Goal: Task Accomplishment & Management: Manage account settings

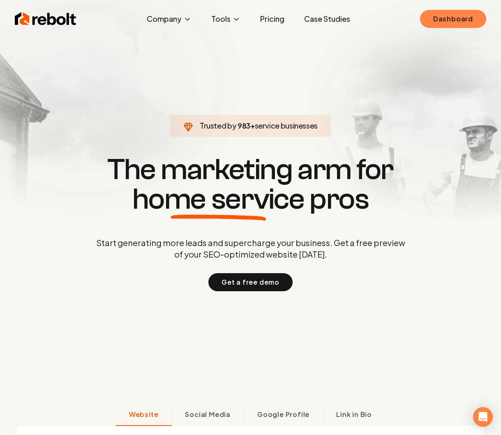
click at [464, 21] on link "Dashboard" at bounding box center [453, 19] width 66 height 18
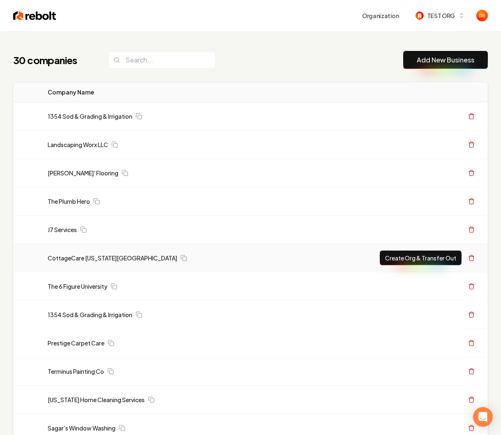
click at [90, 253] on td "CottageCare [US_STATE][GEOGRAPHIC_DATA]" at bounding box center [170, 258] width 259 height 28
click at [90, 255] on link "CottageCare [US_STATE][GEOGRAPHIC_DATA]" at bounding box center [112, 258] width 129 height 8
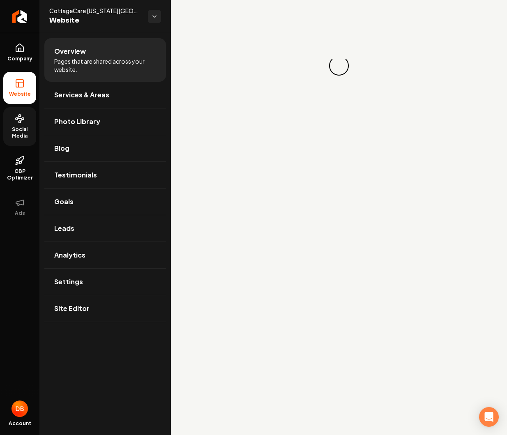
click at [21, 128] on span "Social Media" at bounding box center [19, 132] width 33 height 13
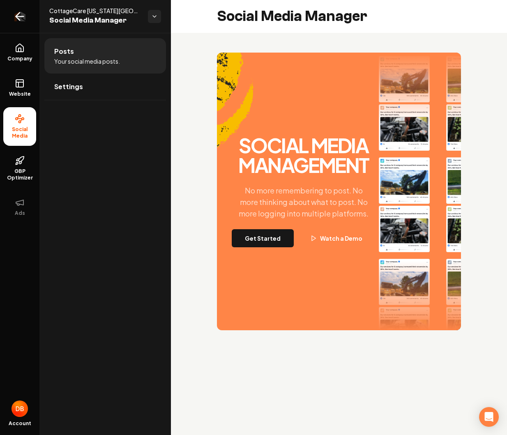
click at [23, 18] on icon "Return to dashboard" at bounding box center [19, 16] width 13 height 13
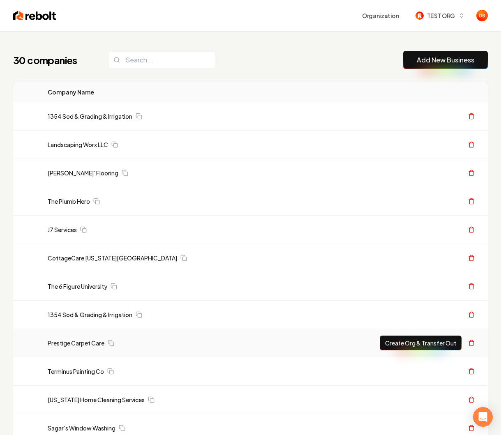
scroll to position [570, 0]
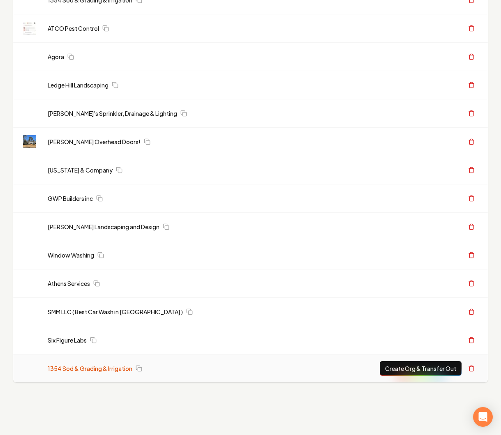
click at [78, 368] on link "1354 Sod & Grading & Irrigation" at bounding box center [90, 368] width 85 height 8
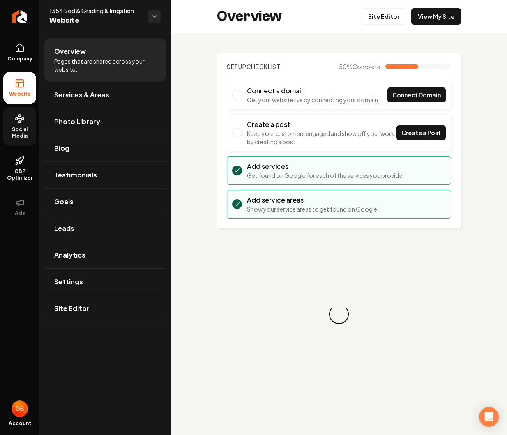
click at [25, 136] on span "Social Media" at bounding box center [19, 132] width 33 height 13
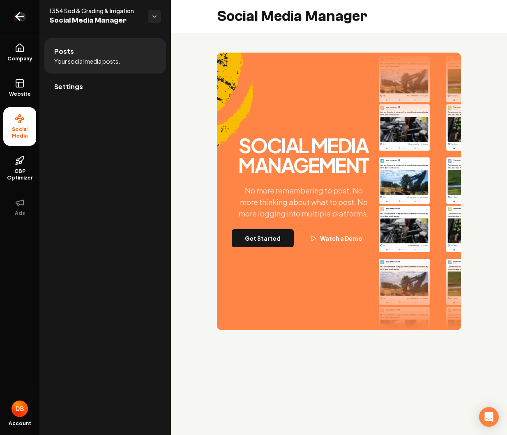
click at [21, 13] on icon "Return to dashboard" at bounding box center [19, 16] width 13 height 13
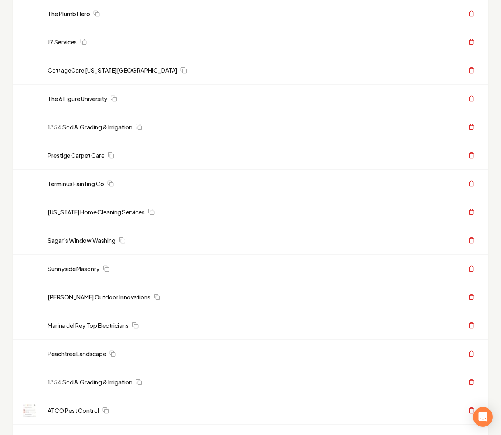
scroll to position [570, 0]
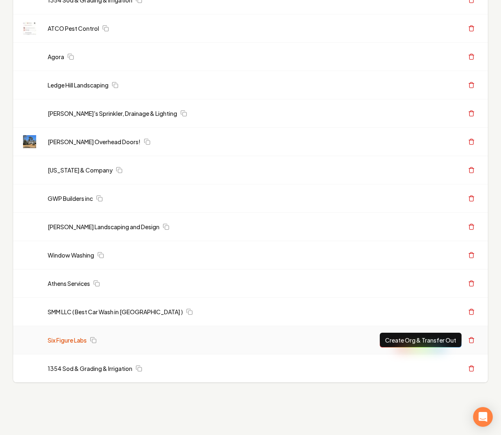
click at [73, 342] on link "Six Figure Labs" at bounding box center [67, 340] width 39 height 8
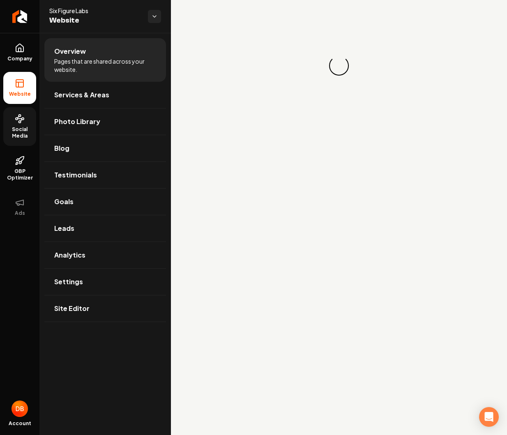
click at [11, 122] on link "Social Media" at bounding box center [19, 126] width 33 height 39
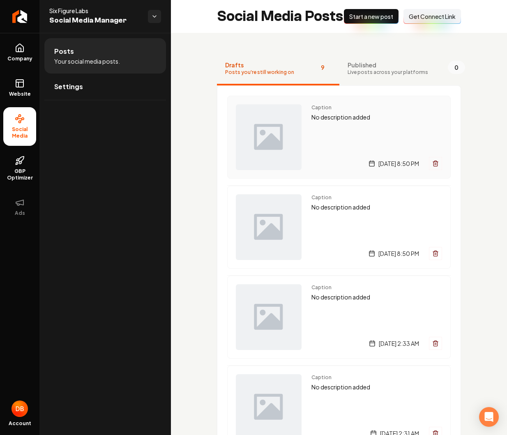
click at [352, 123] on div "Caption No description added [DATE] 8:50 PM" at bounding box center [376, 137] width 131 height 66
click at [373, 67] on span "Published" at bounding box center [387, 65] width 81 height 8
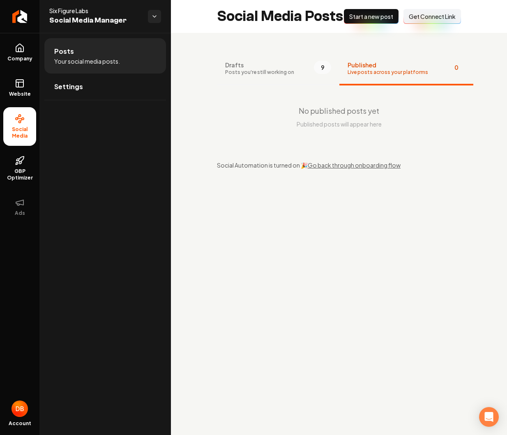
click at [298, 71] on button "Drafts Posts you're still working on 9" at bounding box center [278, 69] width 122 height 33
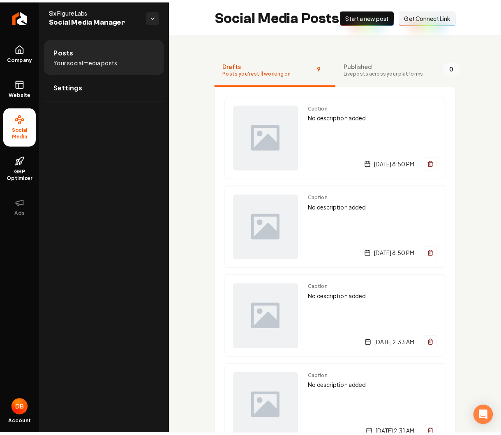
scroll to position [277, 0]
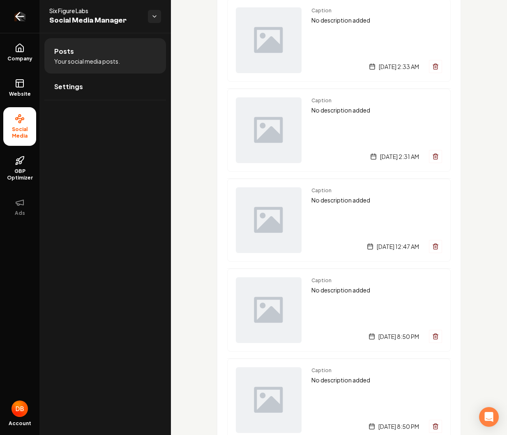
click at [7, 22] on link "Return to dashboard" at bounding box center [19, 16] width 39 height 33
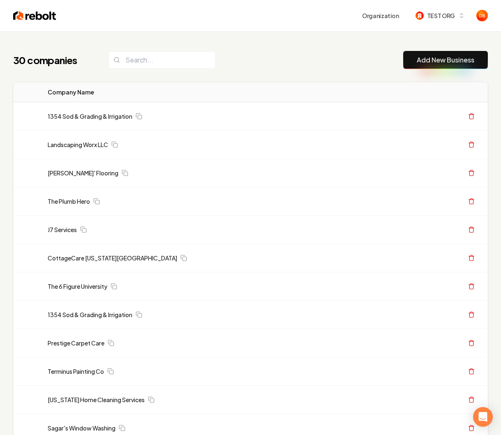
scroll to position [570, 0]
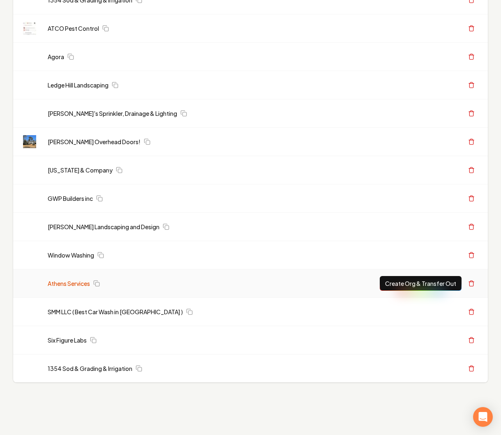
click at [72, 285] on link "Athens Services" at bounding box center [69, 283] width 42 height 8
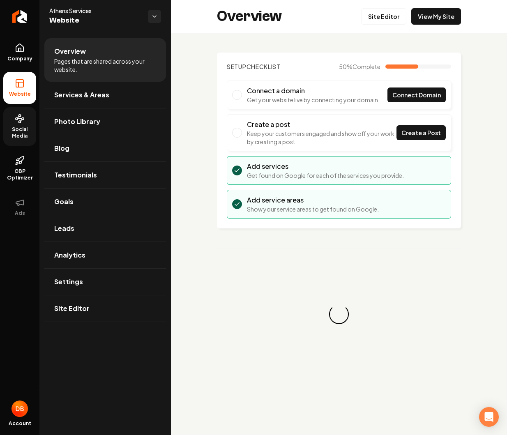
click at [26, 133] on span "Social Media" at bounding box center [19, 132] width 33 height 13
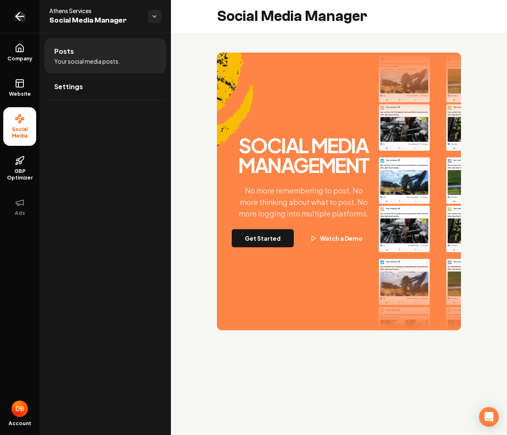
click at [25, 18] on icon "Return to dashboard" at bounding box center [19, 16] width 13 height 13
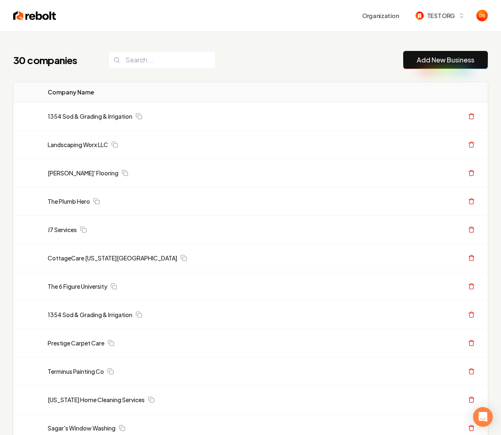
scroll to position [570, 0]
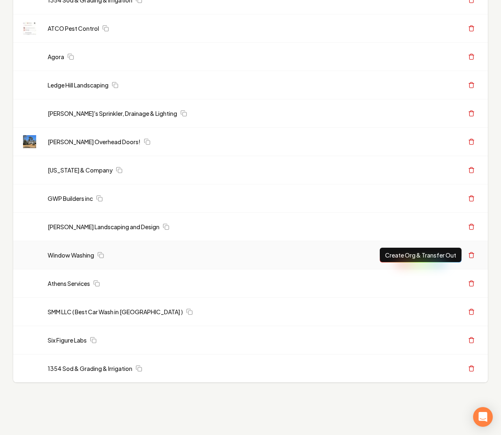
click at [77, 251] on td "Window Washing" at bounding box center [170, 255] width 259 height 28
click at [61, 250] on td "Window Washing" at bounding box center [170, 255] width 259 height 28
click at [61, 254] on link "Window Washing" at bounding box center [71, 255] width 46 height 8
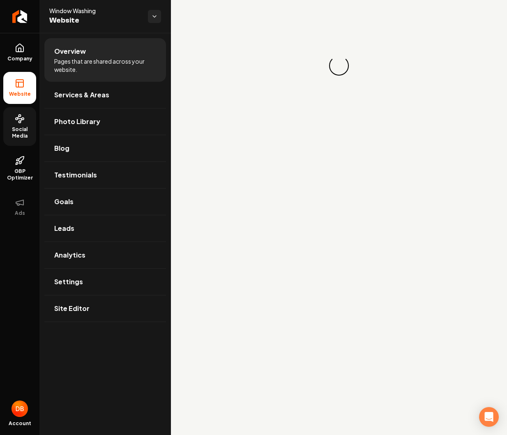
click at [29, 135] on span "Social Media" at bounding box center [19, 132] width 33 height 13
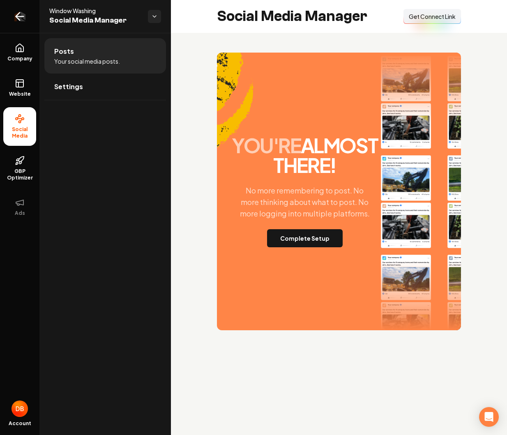
click at [26, 21] on link "Return to dashboard" at bounding box center [19, 16] width 39 height 33
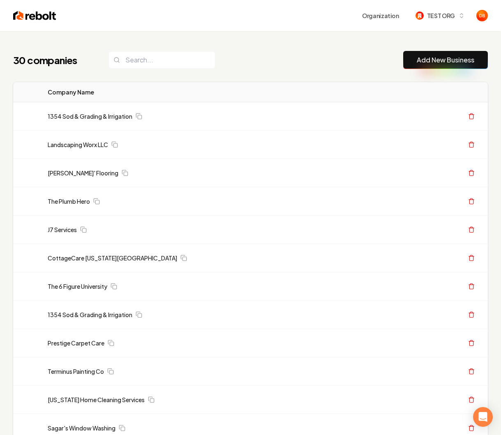
scroll to position [570, 0]
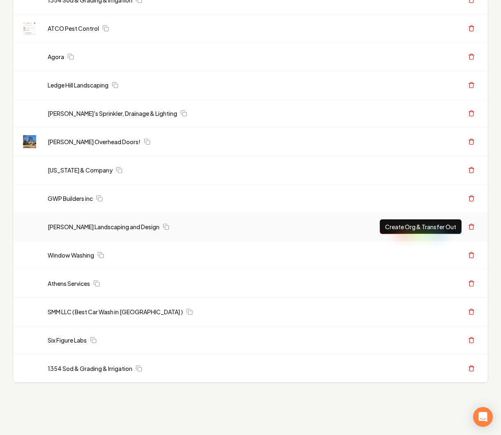
click at [71, 219] on td "[PERSON_NAME] Landscaping and Design" at bounding box center [170, 227] width 259 height 28
click at [73, 226] on link "[PERSON_NAME] Landscaping and Design" at bounding box center [104, 227] width 112 height 8
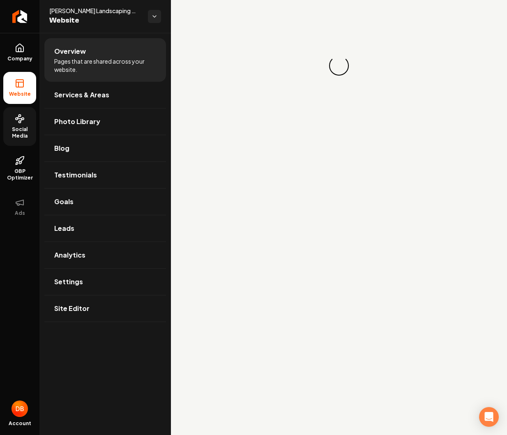
click at [21, 125] on link "Social Media" at bounding box center [19, 126] width 33 height 39
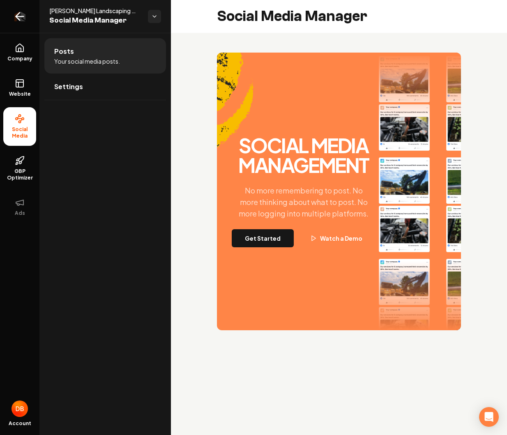
click at [37, 16] on link "Return to dashboard" at bounding box center [19, 16] width 39 height 33
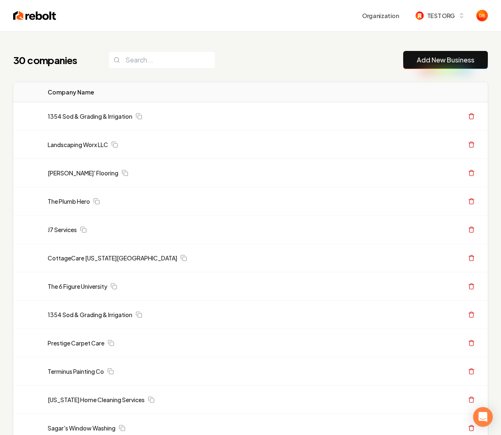
scroll to position [570, 0]
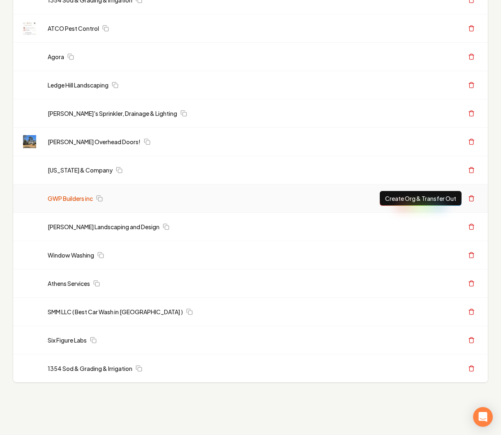
click at [87, 198] on link "GWP Builders inc" at bounding box center [70, 198] width 45 height 8
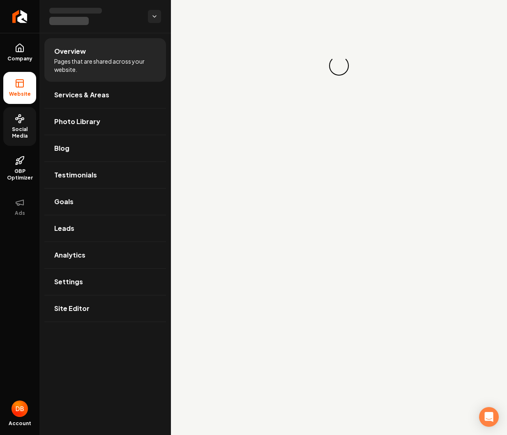
click at [15, 136] on span "Social Media" at bounding box center [19, 132] width 33 height 13
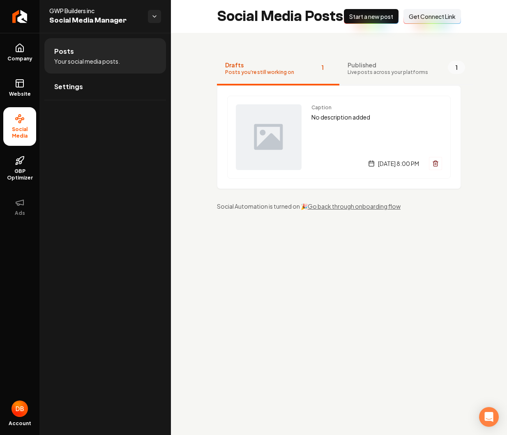
click at [408, 66] on span "Published" at bounding box center [387, 65] width 81 height 8
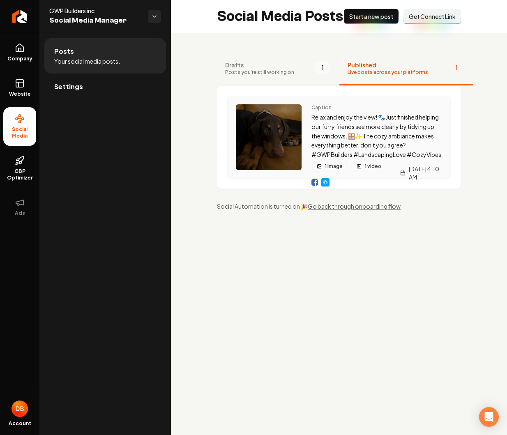
click at [328, 186] on img "Main content area" at bounding box center [325, 182] width 7 height 7
click at [313, 186] on img "Main content area" at bounding box center [314, 182] width 7 height 7
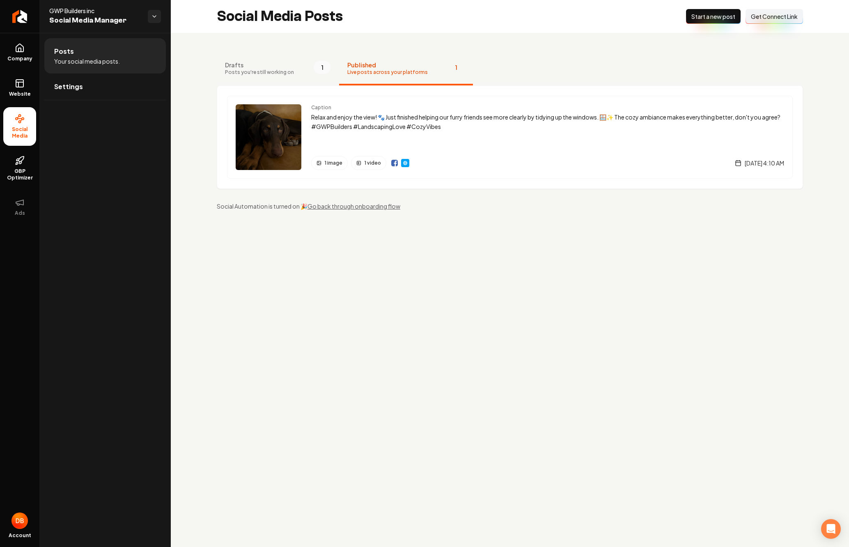
click at [445, 293] on main "Social Media Posts New Post Start a new post Connect Link Get Connect Link Draf…" at bounding box center [510, 273] width 679 height 547
click at [372, 122] on p "Relax and enjoy the view! 🐾 Just finished helping our furry friends see more cl…" at bounding box center [547, 122] width 473 height 19
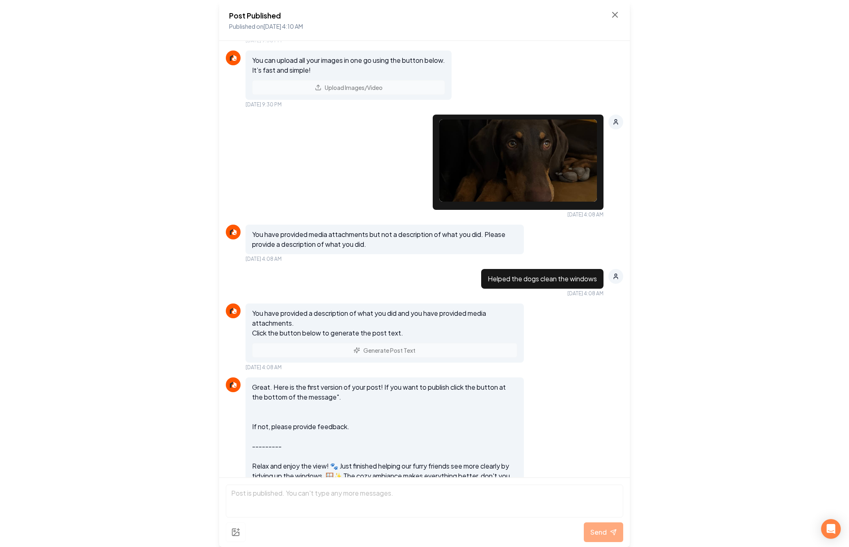
scroll to position [579, 0]
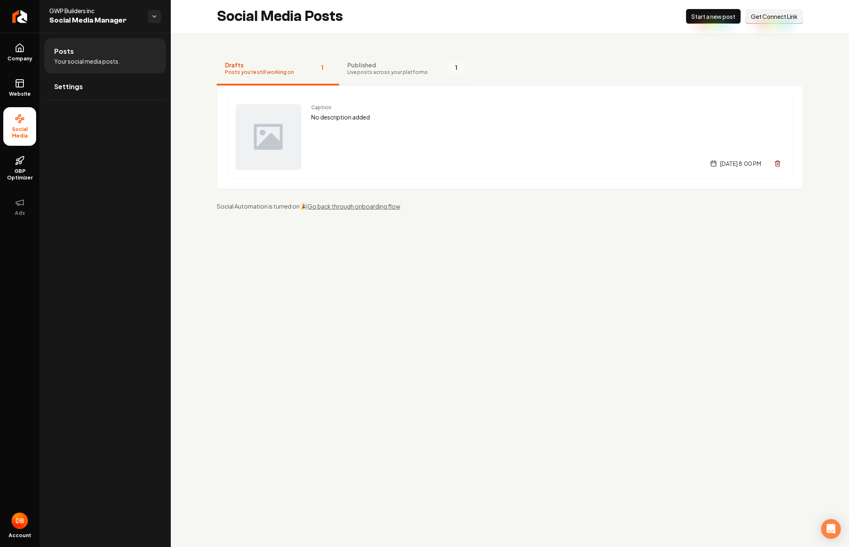
click at [365, 78] on button "Published Live posts across your platforms 1" at bounding box center [406, 69] width 134 height 33
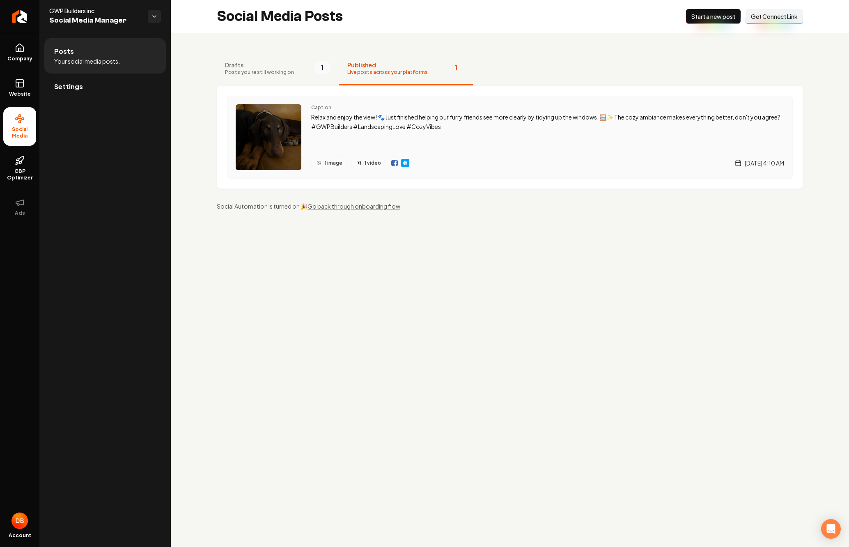
click at [395, 162] on img "Main content area" at bounding box center [394, 163] width 7 height 7
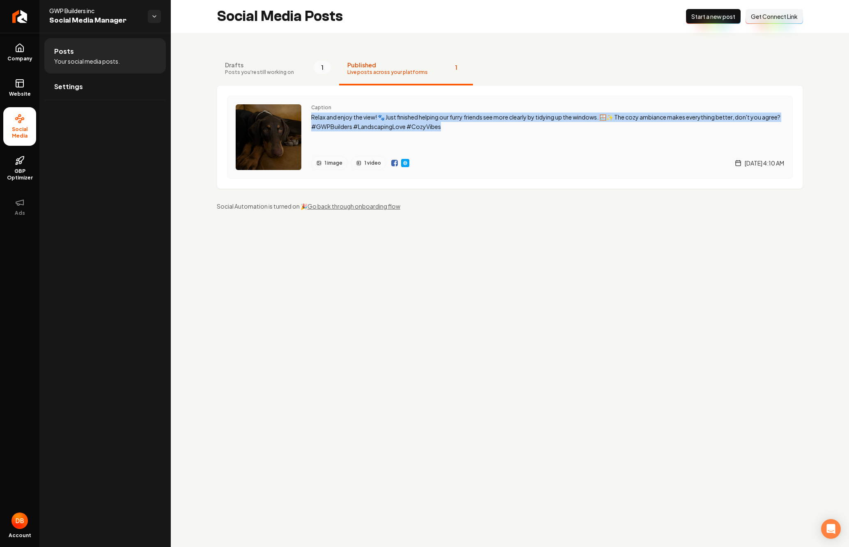
drag, startPoint x: 458, startPoint y: 127, endPoint x: 313, endPoint y: 118, distance: 145.2
copy p "Relax and enjoy the view! 🐾 Just finished helping our furry friends see more cl…"
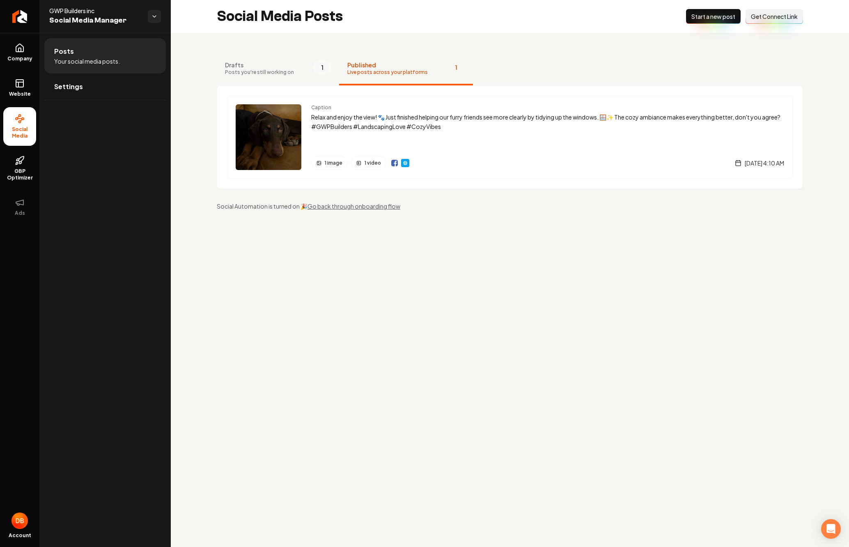
click at [335, 268] on main "Social Media Posts New Post Start a new post Connect Link Get Connect Link Draf…" at bounding box center [510, 273] width 679 height 547
